Goal: Entertainment & Leisure: Browse casually

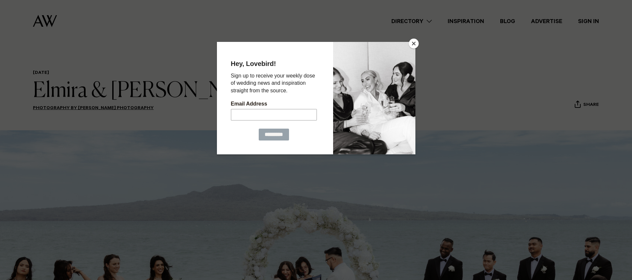
click at [413, 44] on button "Close" at bounding box center [414, 44] width 10 height 10
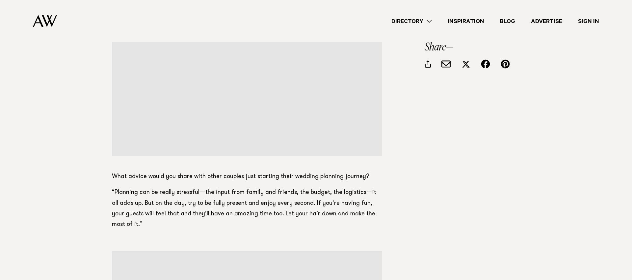
scroll to position [4910, 0]
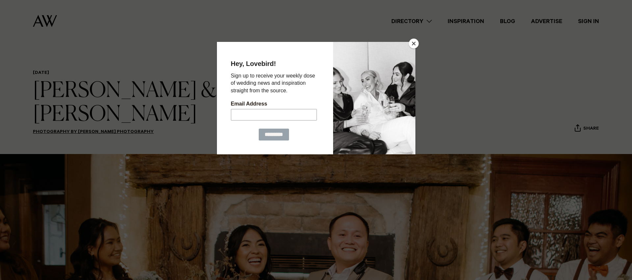
click at [415, 42] on button "Close" at bounding box center [414, 44] width 10 height 10
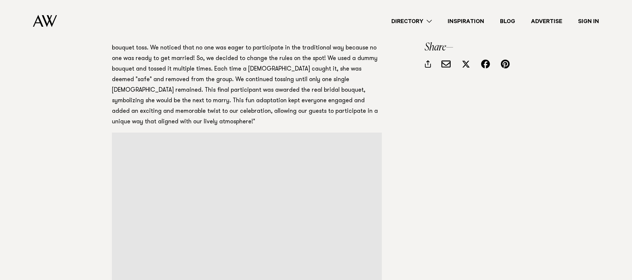
scroll to position [3034, 0]
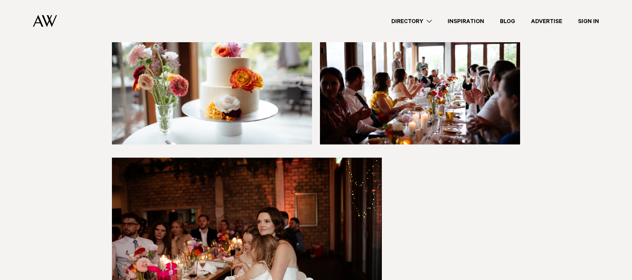
scroll to position [3908, 0]
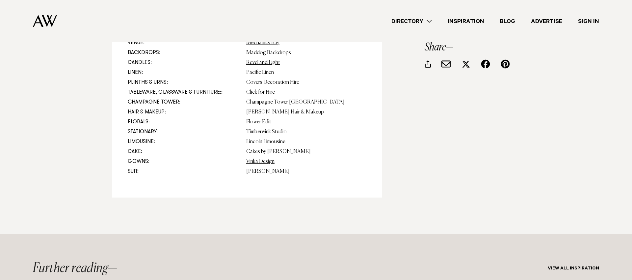
scroll to position [3884, 0]
